Goal: Complete application form: Fill out and submit a form for a specific purpose

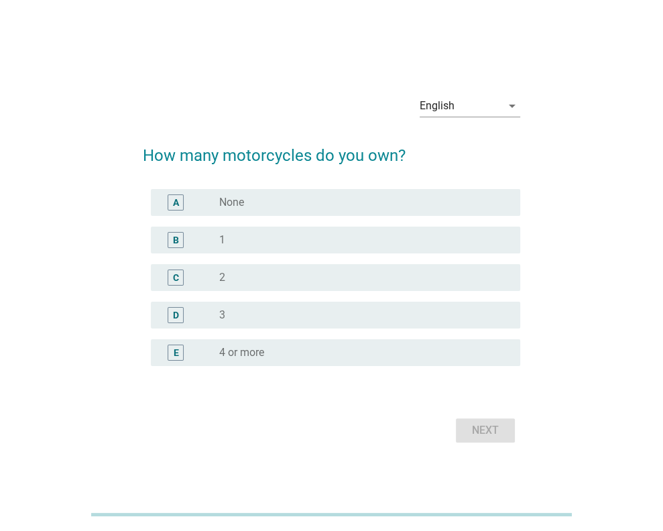
click at [266, 240] on div "radio_button_unchecked 1" at bounding box center [359, 239] width 280 height 13
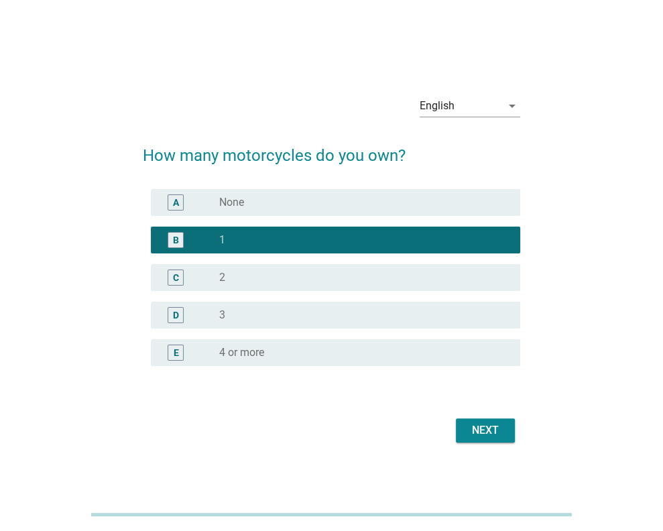
click at [280, 267] on div "C radio_button_unchecked 2" at bounding box center [336, 277] width 370 height 27
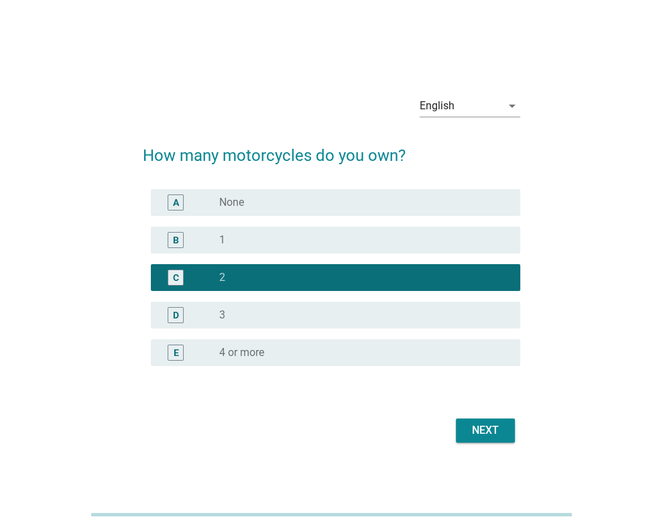
click at [519, 441] on div "Next" at bounding box center [332, 431] width 378 height 32
click at [484, 423] on div "Next" at bounding box center [486, 431] width 38 height 16
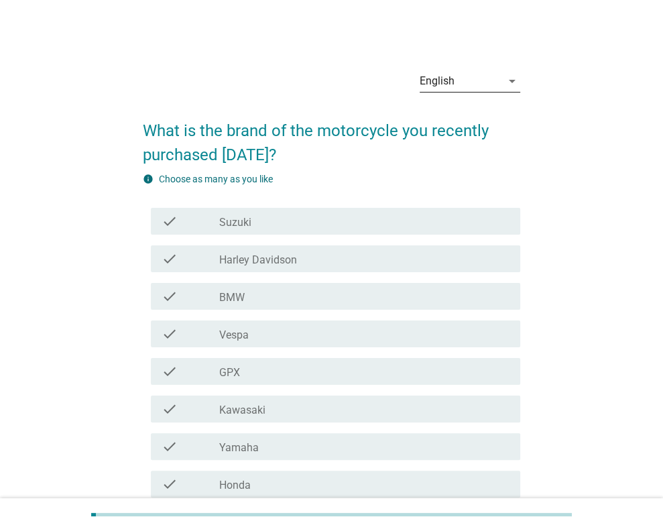
click at [458, 82] on div "English" at bounding box center [461, 80] width 82 height 21
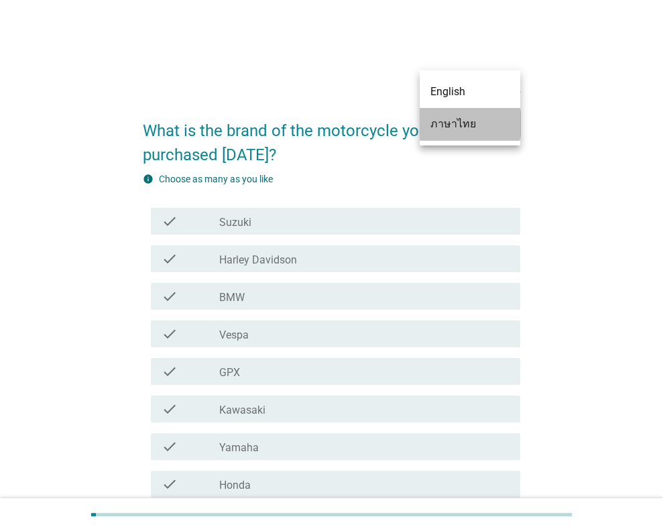
click at [464, 121] on div "ภาษาไทย" at bounding box center [470, 124] width 79 height 16
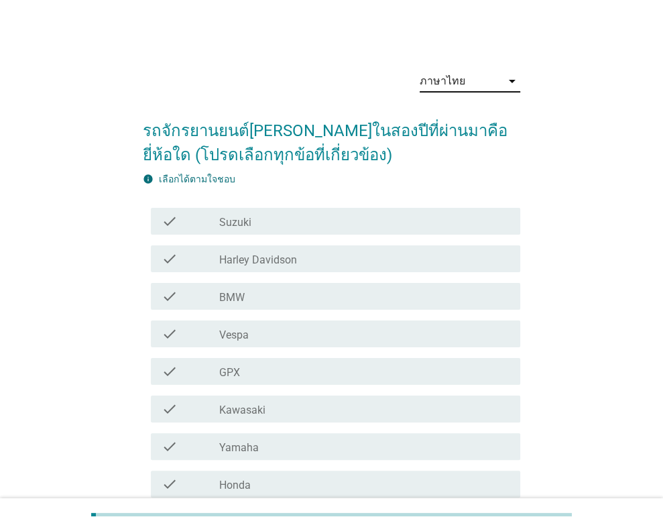
click at [294, 230] on div "check check_box_outline_blank Suzuki" at bounding box center [336, 221] width 370 height 27
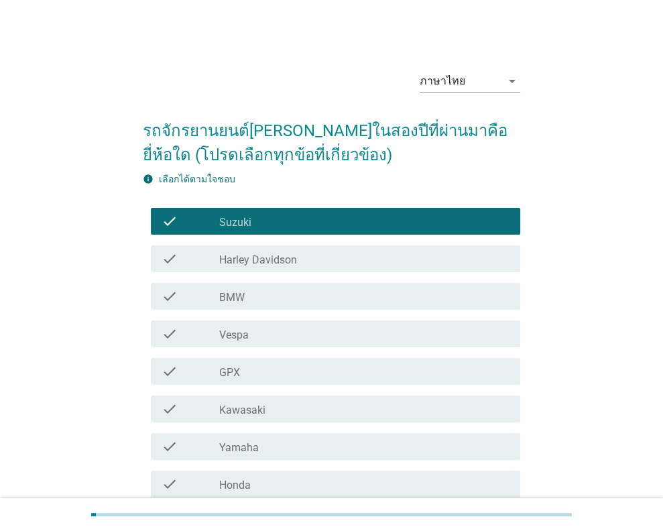
scroll to position [198, 0]
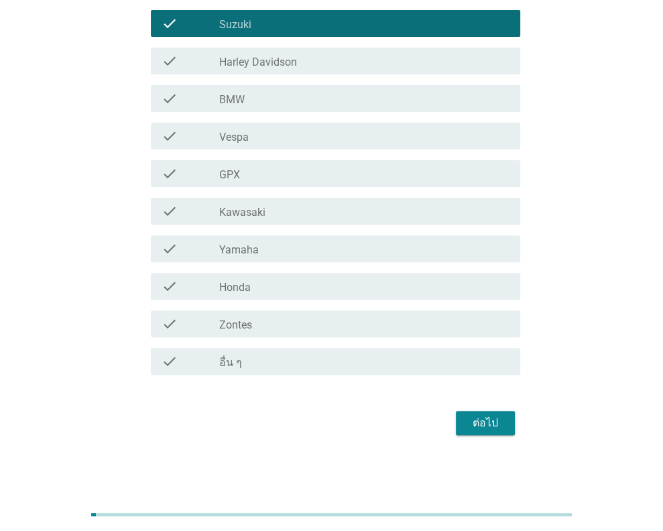
click at [274, 287] on div "check_box_outline_blank Honda" at bounding box center [364, 286] width 290 height 16
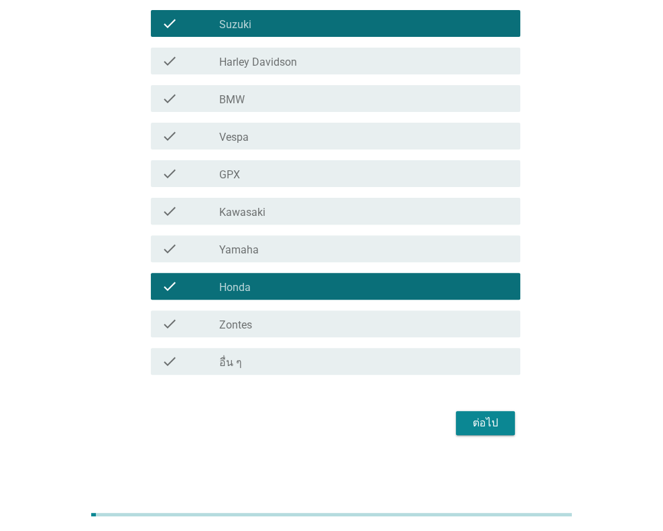
click at [453, 425] on div "ต่อไป" at bounding box center [332, 423] width 378 height 32
click at [454, 425] on div "ต่อไป" at bounding box center [332, 423] width 378 height 32
click at [472, 413] on button "ต่อไป" at bounding box center [485, 423] width 59 height 24
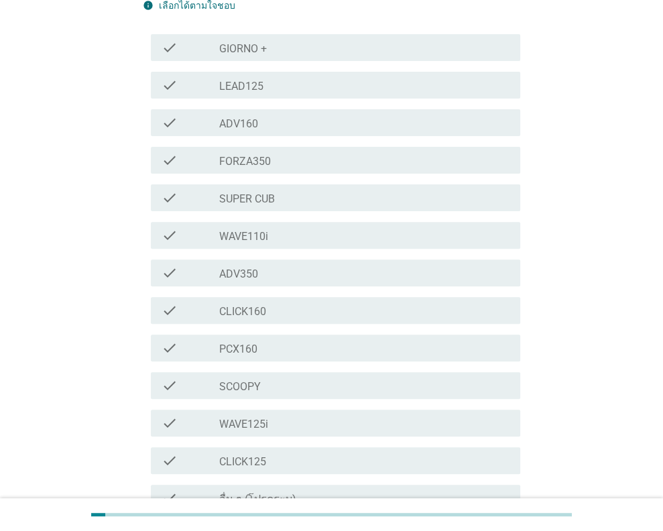
scroll to position [0, 0]
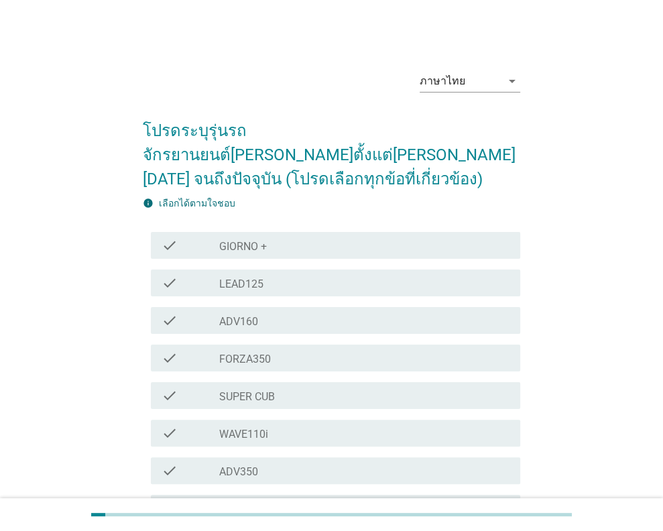
click at [267, 240] on label "GIORNO +" at bounding box center [243, 246] width 48 height 13
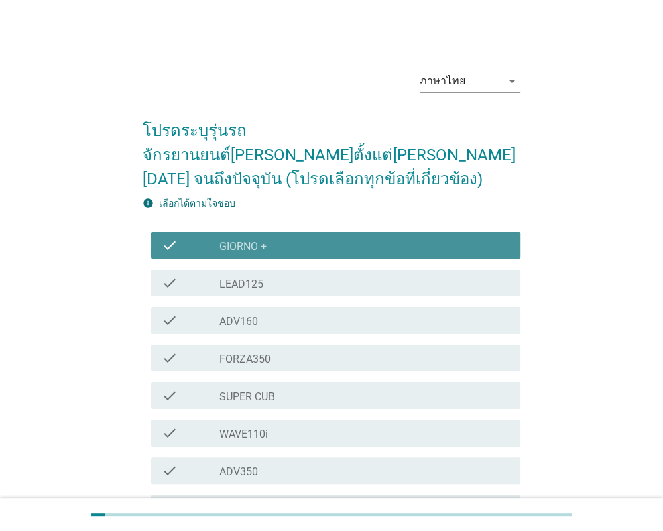
click at [239, 276] on div "check check_box_outline_blank LEAD125" at bounding box center [332, 283] width 378 height 38
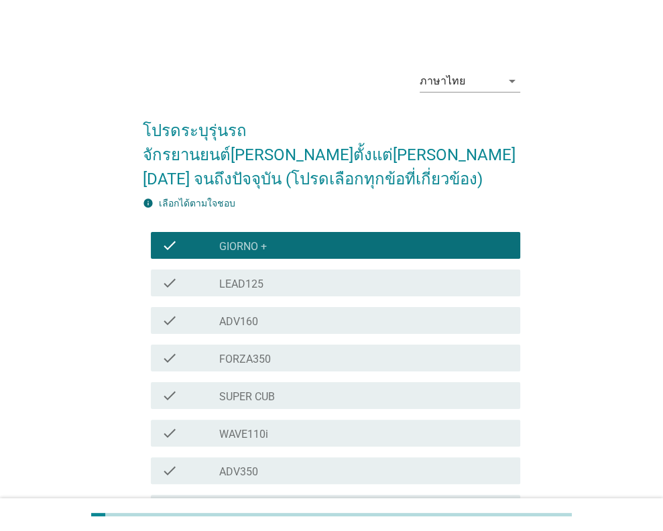
click at [227, 345] on div "check check_box_outline_blank FORZA350" at bounding box center [336, 358] width 370 height 27
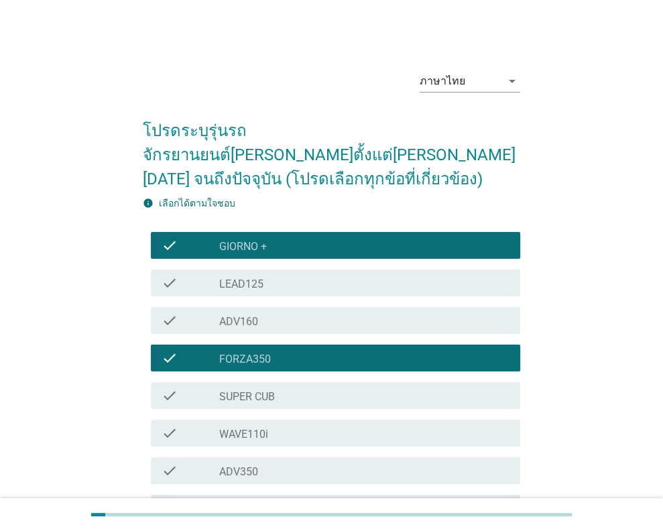
scroll to position [311, 0]
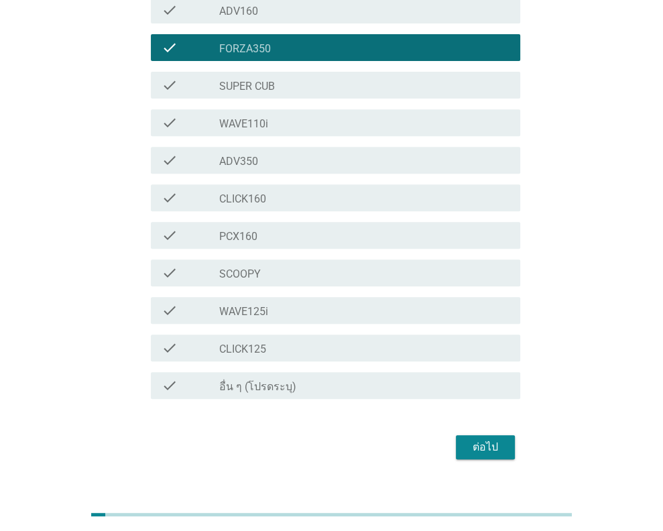
click at [477, 405] on form "โปรดระบุรุ่นรถจักรยานยนต์[PERSON_NAME]ตั้งแต่[PERSON_NAME][DATE] จนถึงปัจจุบัน …" at bounding box center [332, 129] width 378 height 669
click at [475, 431] on div "ต่อไป" at bounding box center [332, 447] width 378 height 32
click at [474, 435] on button "ต่อไป" at bounding box center [485, 447] width 59 height 24
